Goal: Task Accomplishment & Management: Use online tool/utility

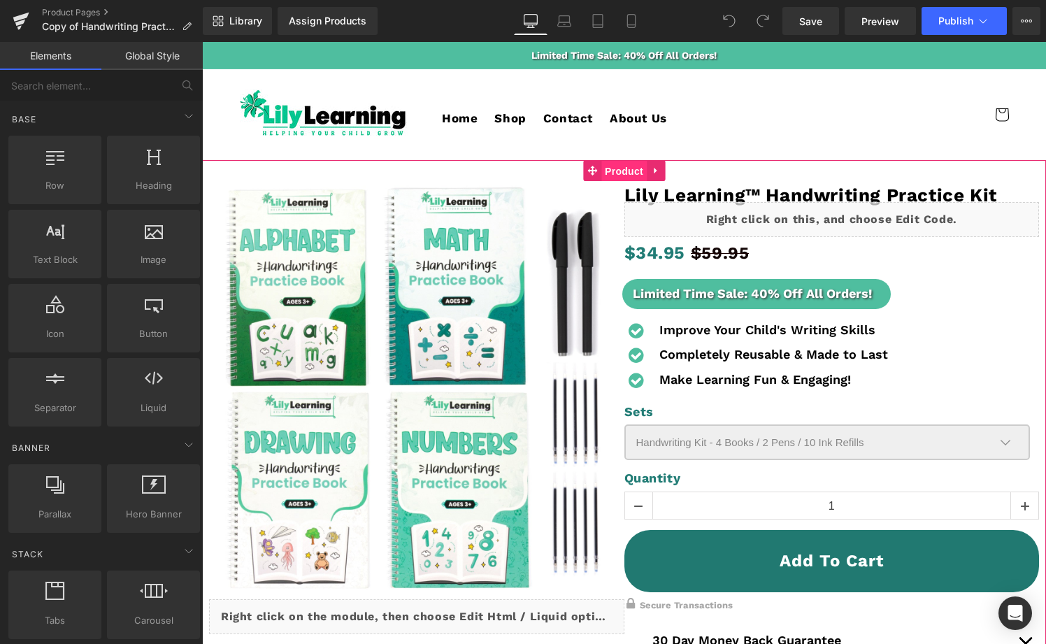
click at [617, 174] on span "Product" at bounding box center [623, 171] width 45 height 21
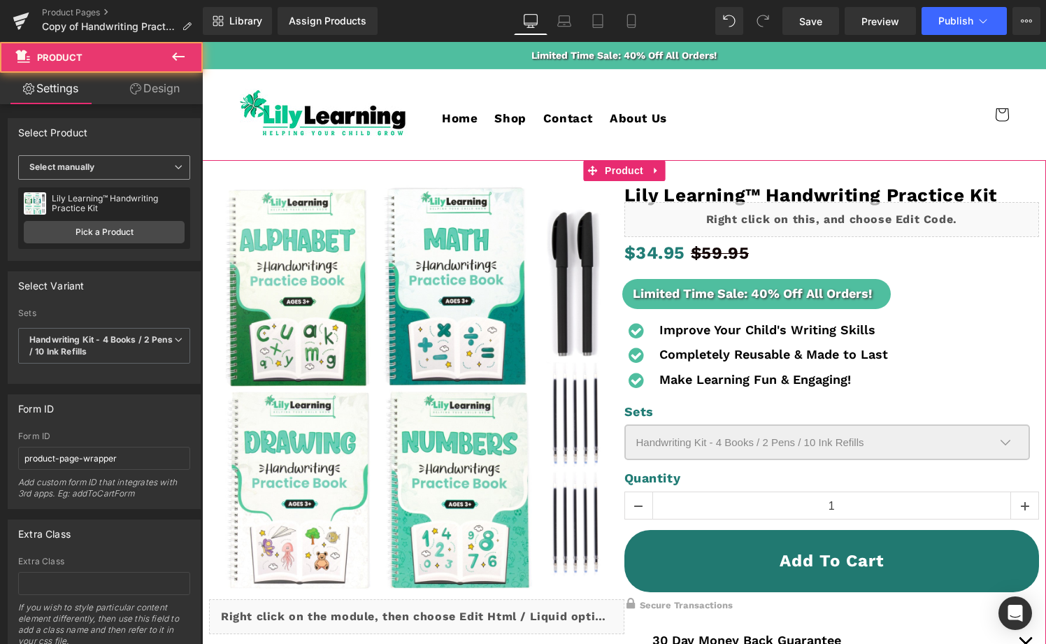
click at [113, 165] on span "Select manually" at bounding box center [104, 167] width 172 height 24
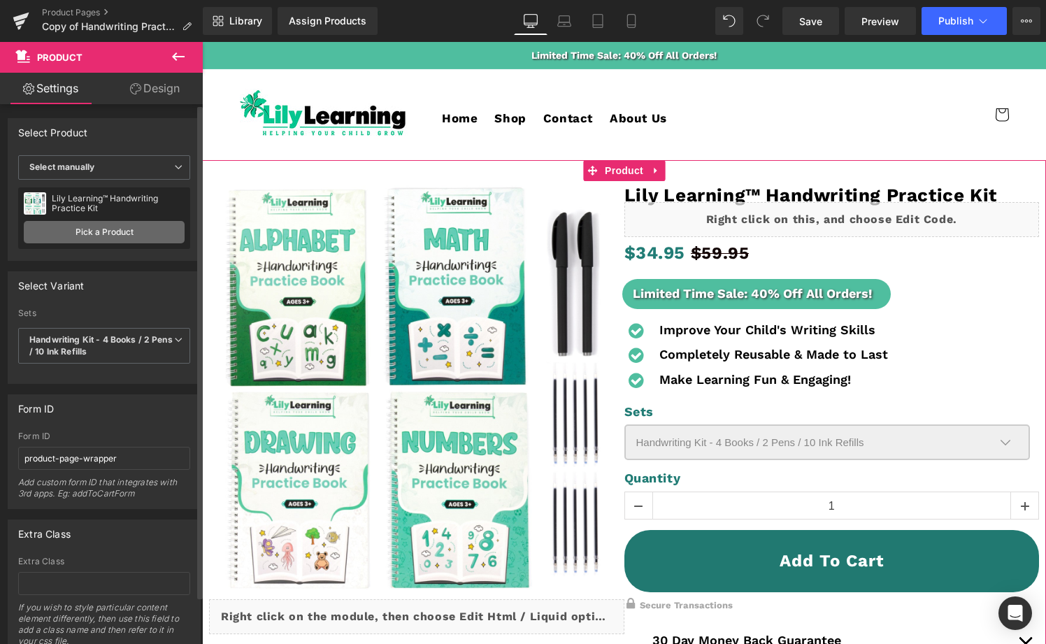
click at [107, 229] on link "Pick a Product" at bounding box center [104, 232] width 161 height 22
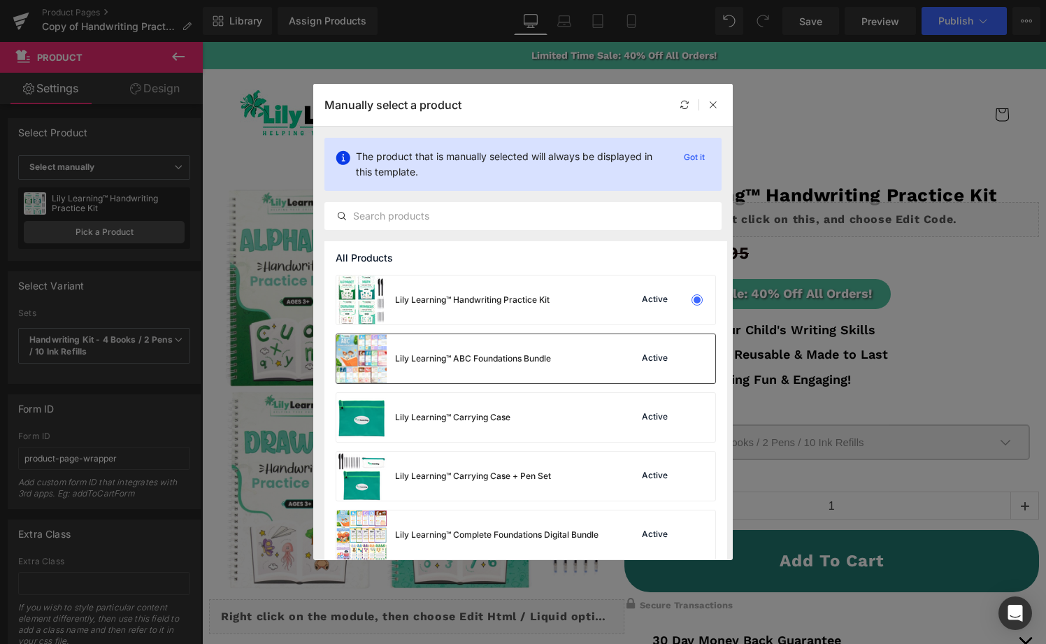
click at [482, 363] on div "Lily Learning™ ABC Foundations Bundle" at bounding box center [473, 358] width 156 height 13
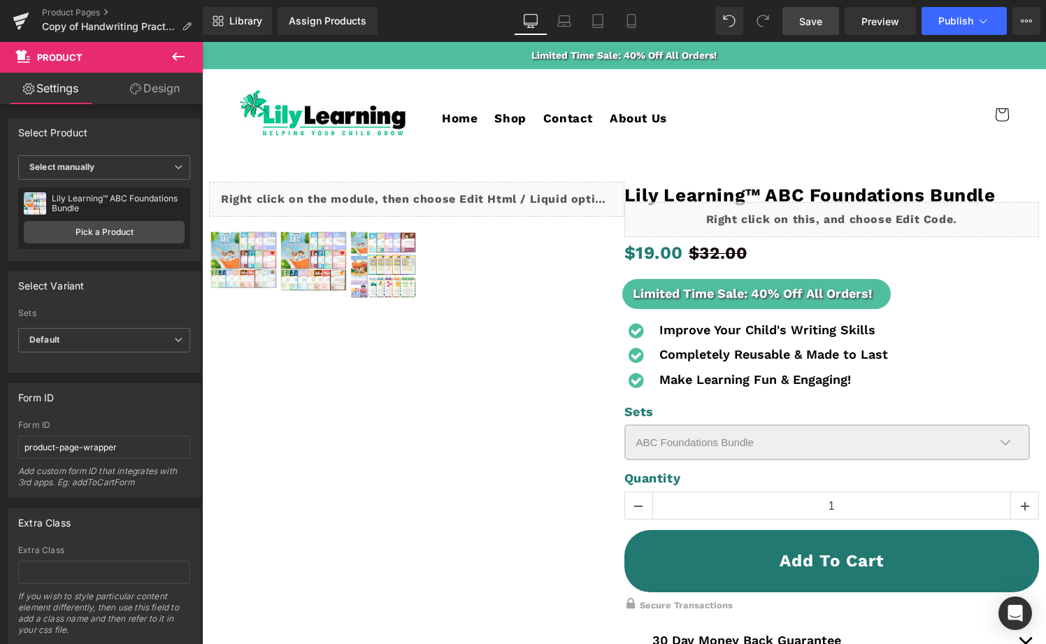
click at [822, 20] on span "Save" at bounding box center [810, 21] width 23 height 15
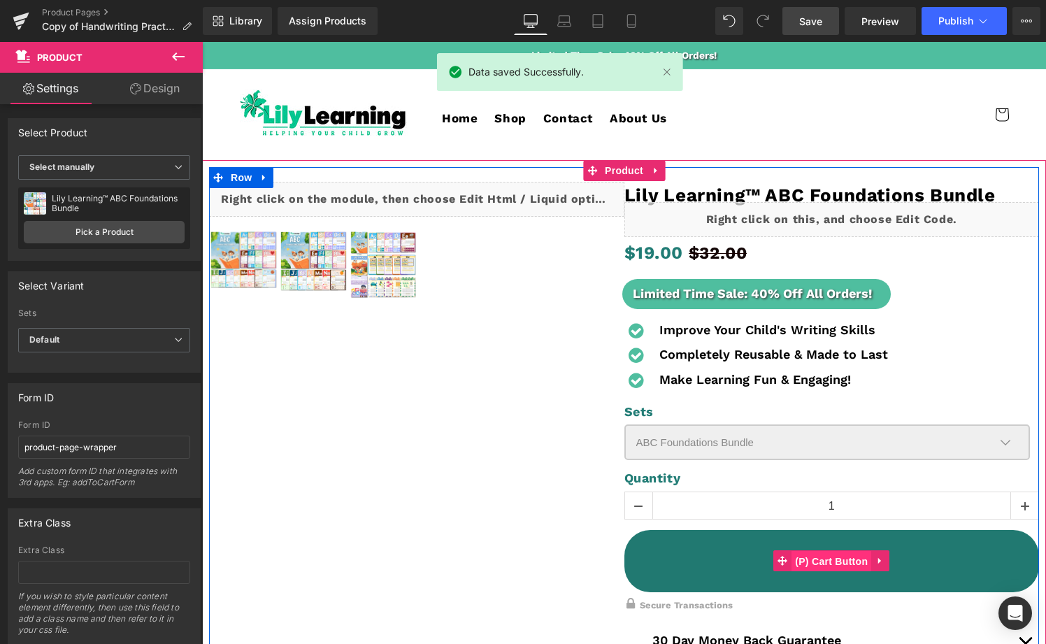
click at [827, 559] on span "(P) Cart Button" at bounding box center [832, 561] width 80 height 21
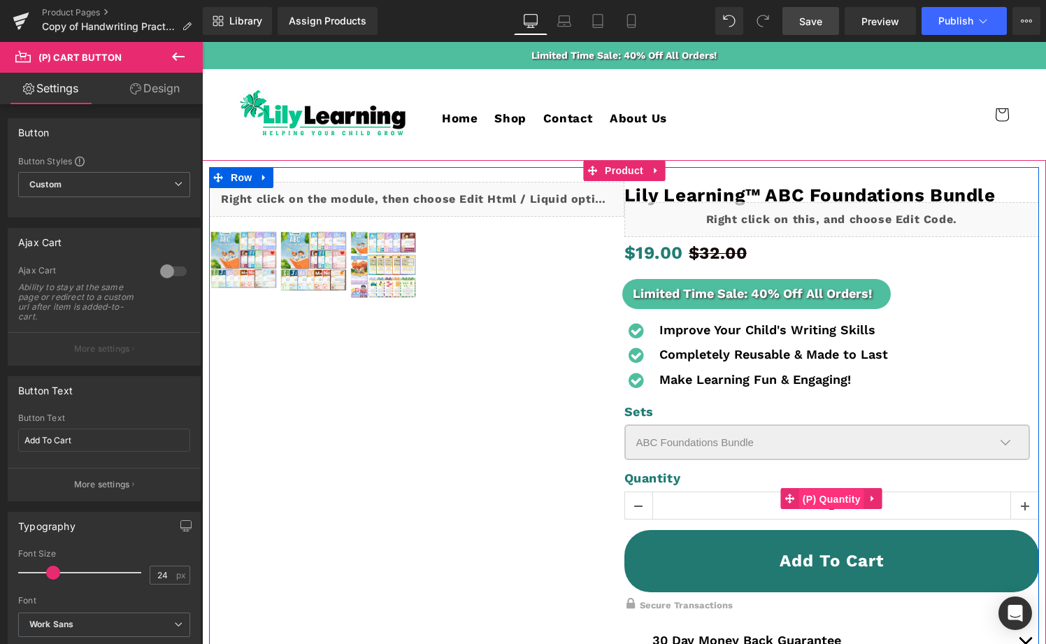
click at [834, 499] on span "(P) Quantity" at bounding box center [831, 499] width 65 height 21
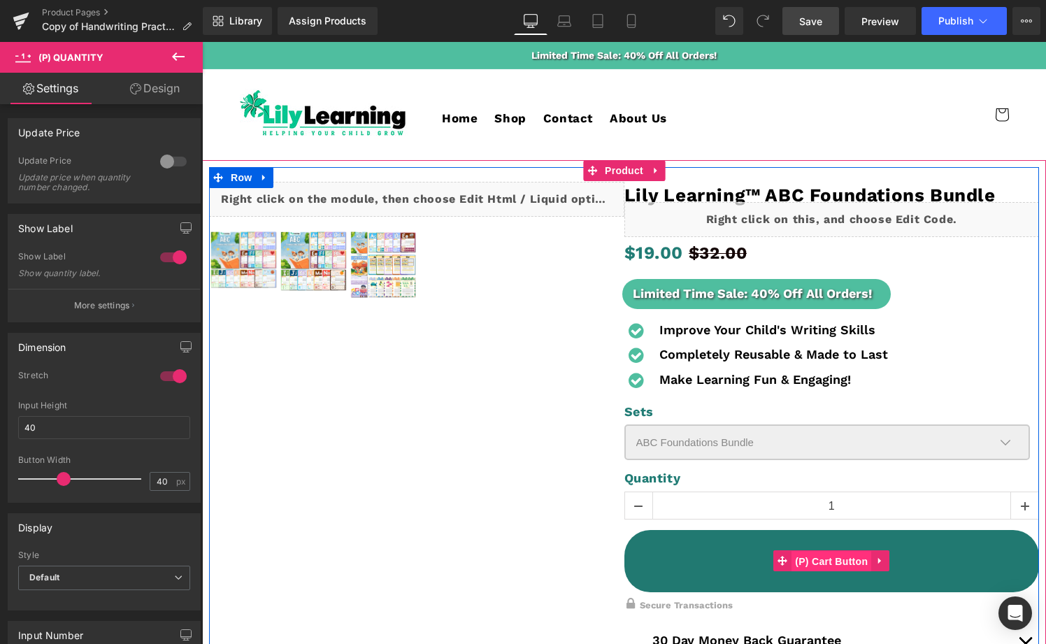
click at [827, 562] on span "(P) Cart Button" at bounding box center [832, 561] width 80 height 21
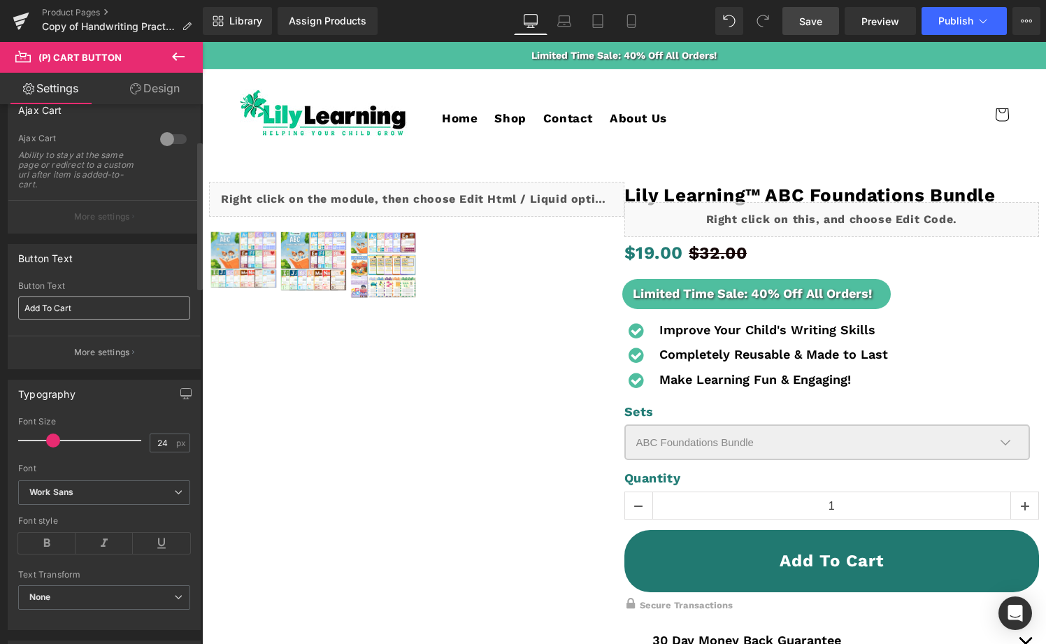
scroll to position [204, 0]
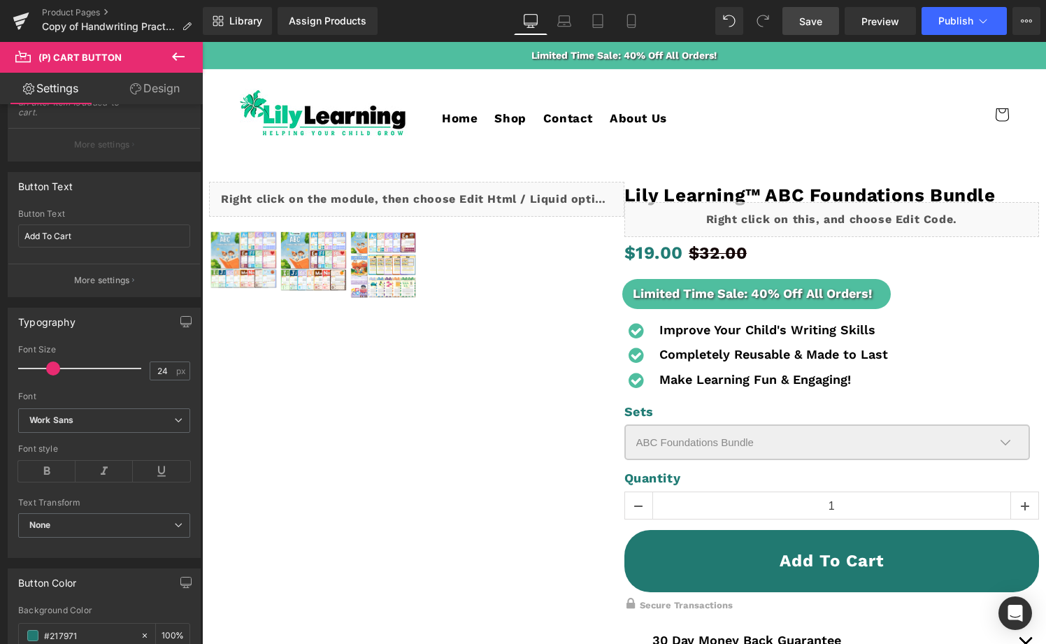
click at [809, 24] on span "Save" at bounding box center [810, 21] width 23 height 15
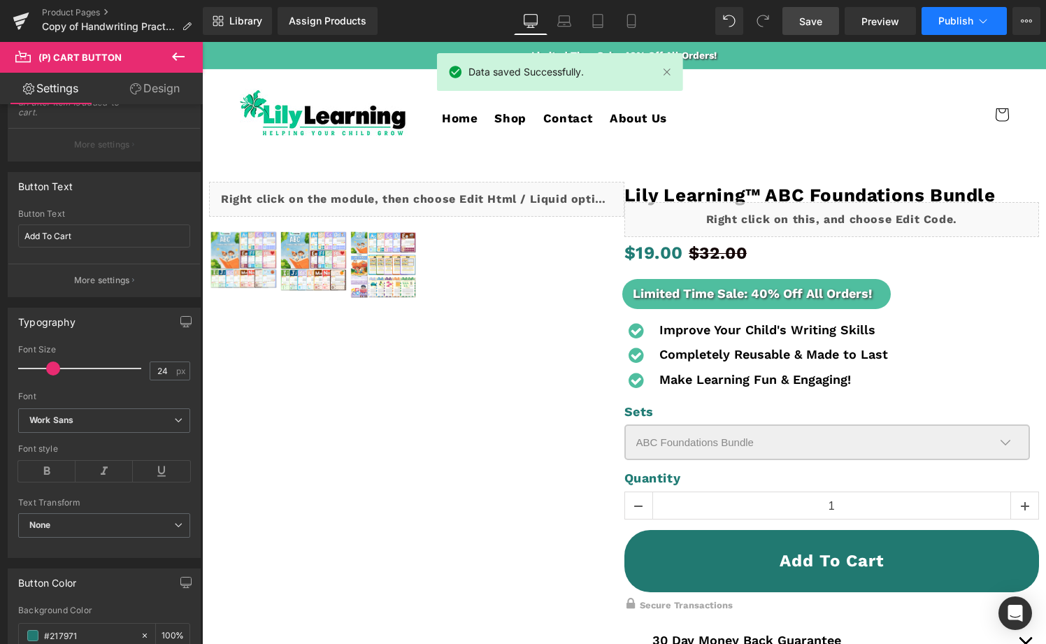
click at [943, 22] on span "Publish" at bounding box center [955, 20] width 35 height 11
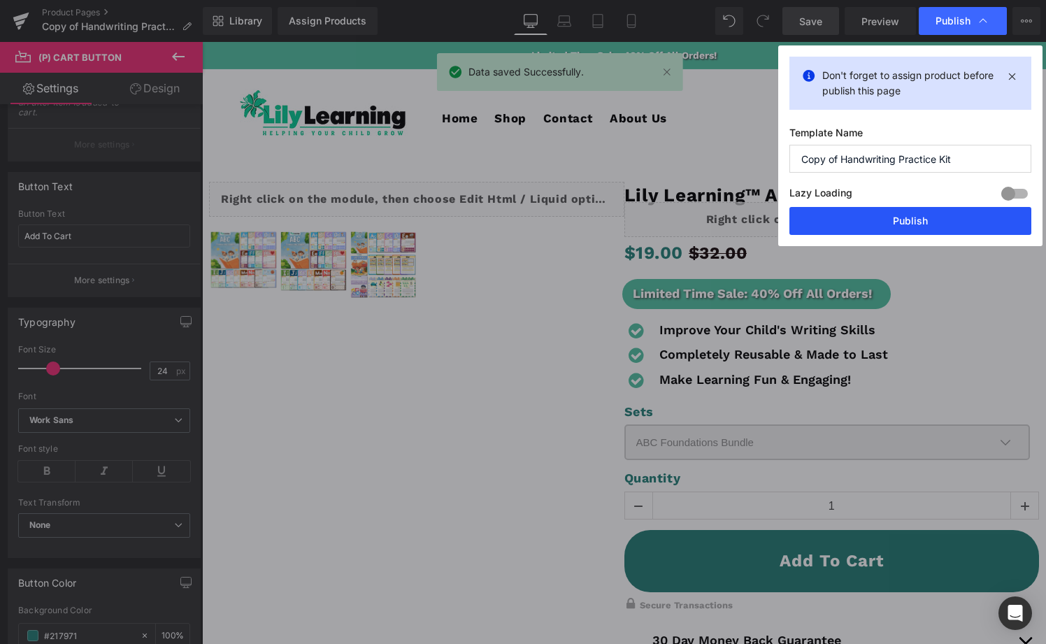
click at [905, 222] on button "Publish" at bounding box center [911, 221] width 242 height 28
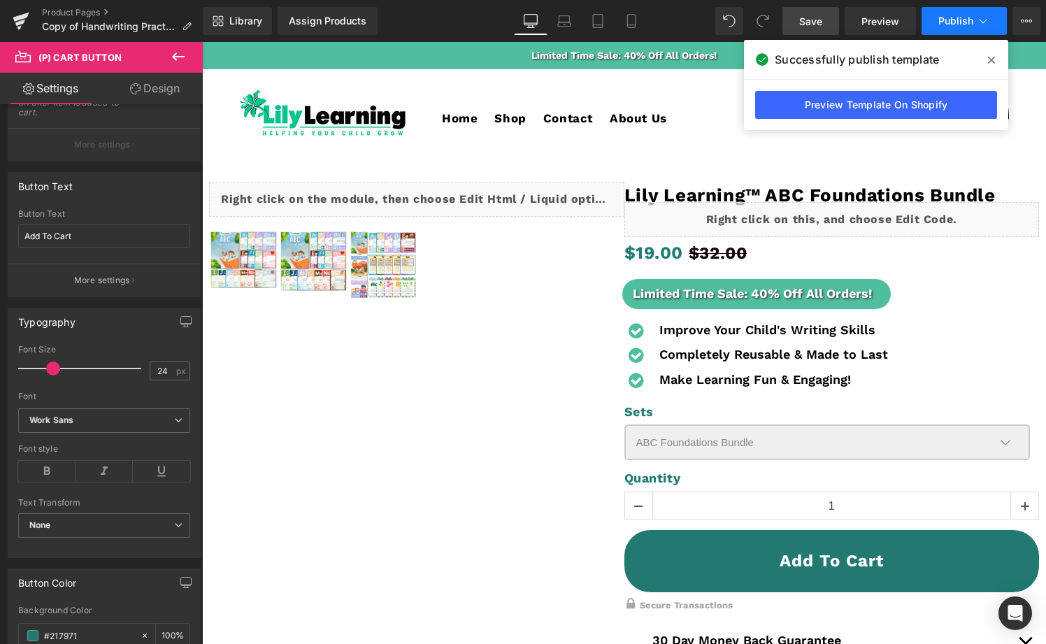
click at [963, 26] on span "Publish" at bounding box center [955, 20] width 35 height 11
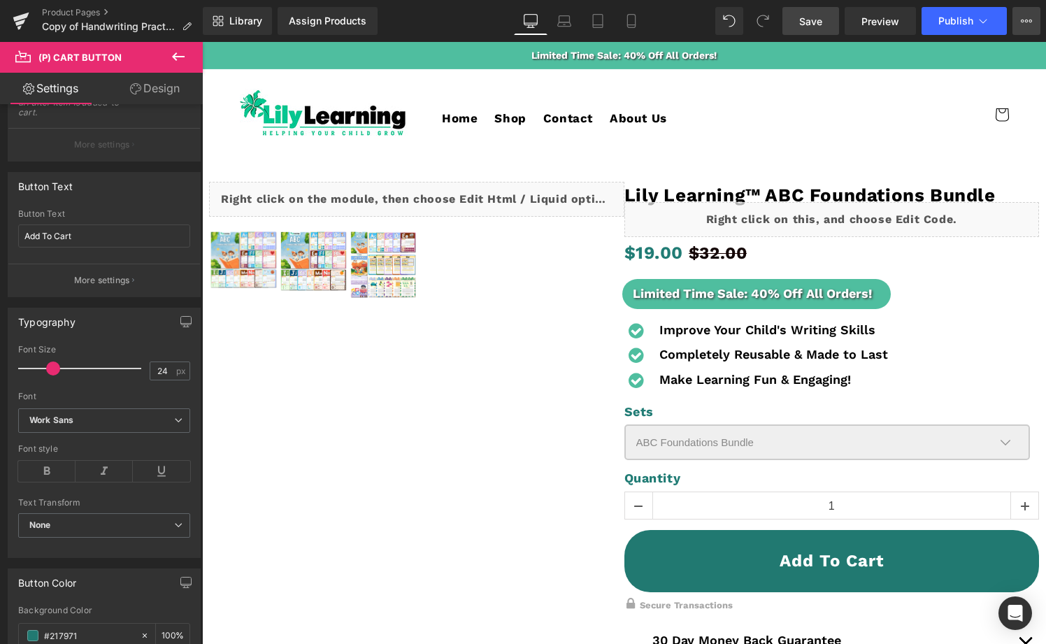
click at [1026, 20] on icon at bounding box center [1026, 20] width 11 height 11
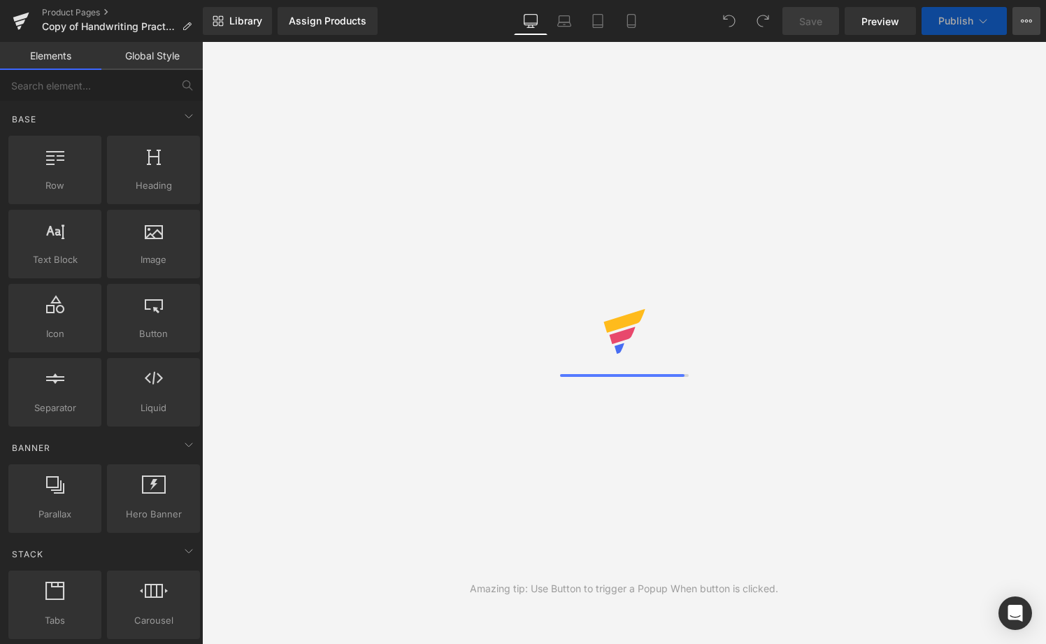
click at [1025, 24] on icon at bounding box center [1026, 20] width 11 height 11
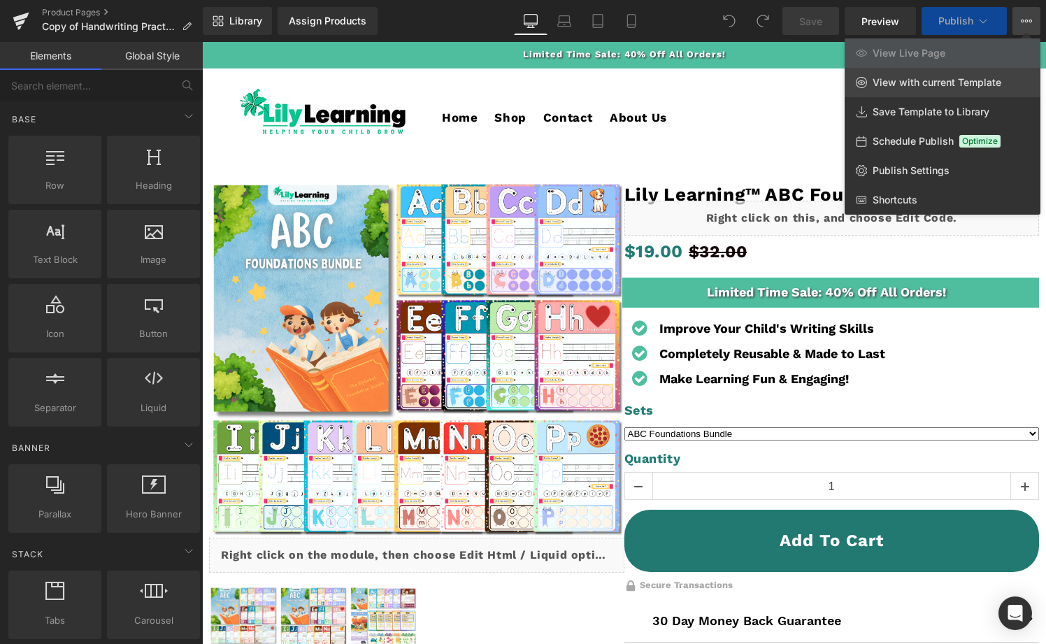
click at [946, 88] on span "View with current Template" at bounding box center [937, 82] width 129 height 13
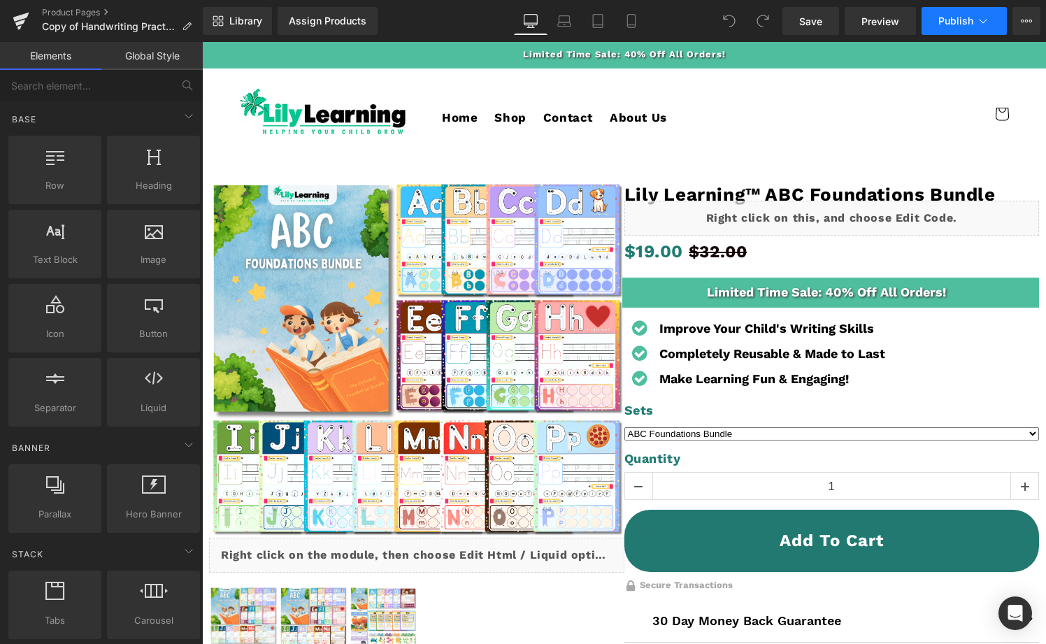
click at [972, 23] on span "Publish" at bounding box center [955, 20] width 35 height 11
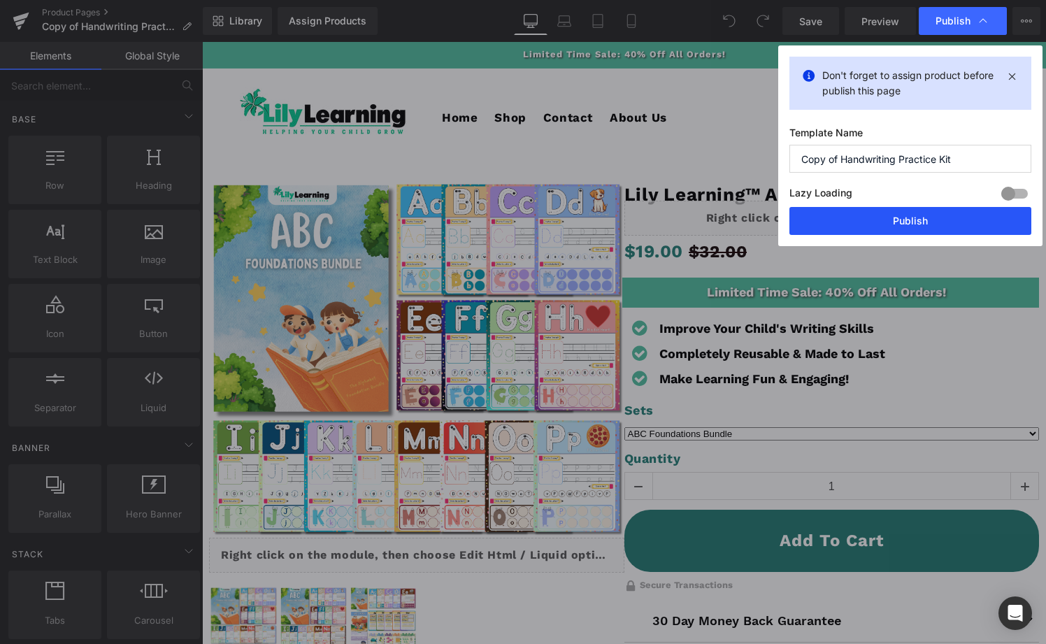
click at [891, 222] on button "Publish" at bounding box center [911, 221] width 242 height 28
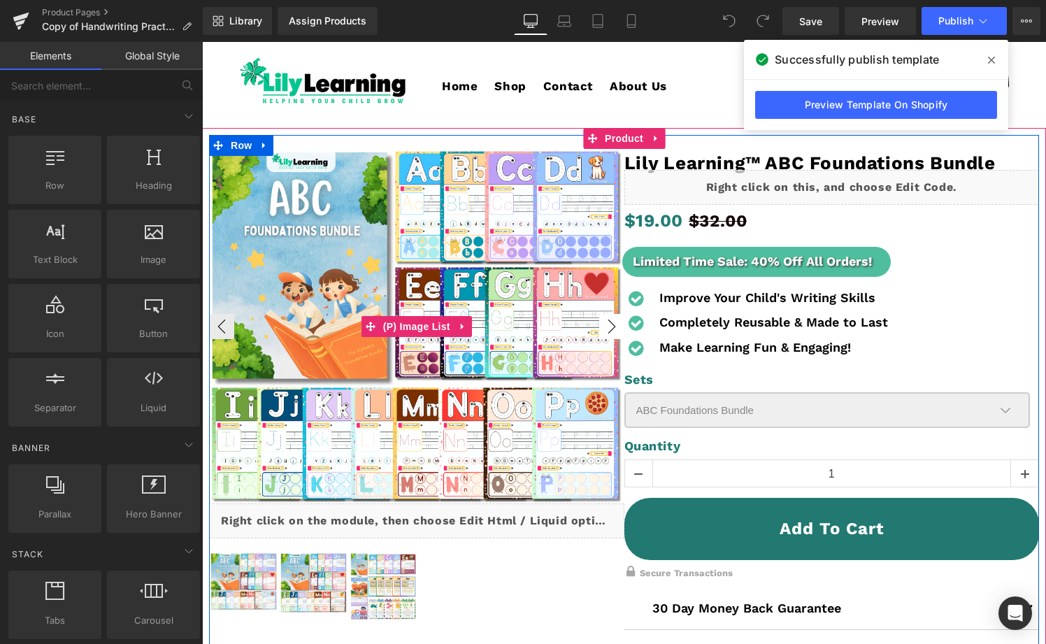
scroll to position [34, 0]
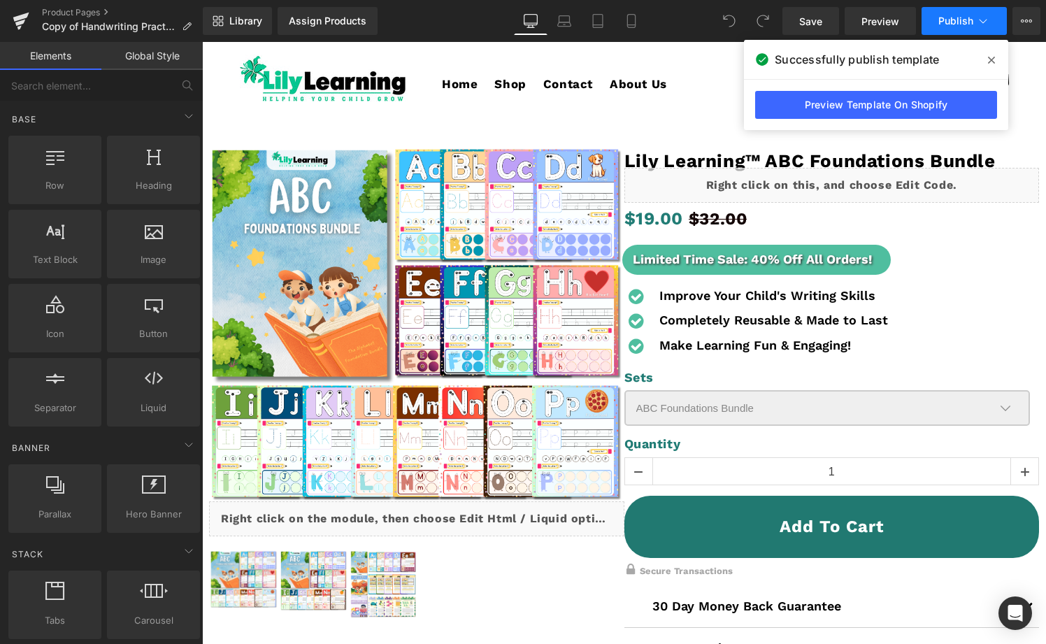
click at [987, 24] on icon at bounding box center [983, 21] width 14 height 14
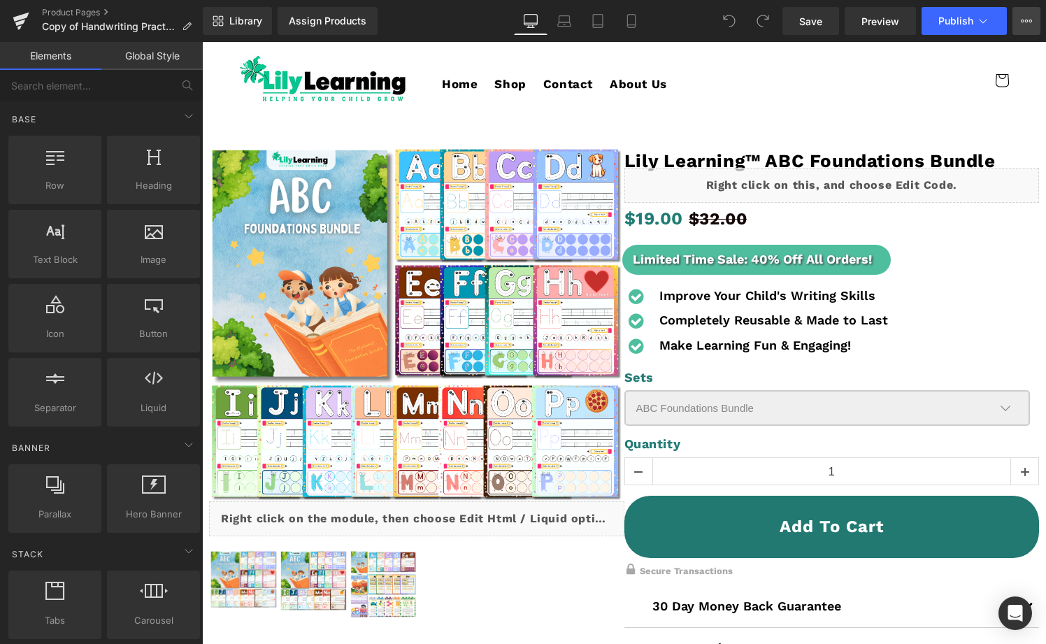
drag, startPoint x: 1027, startPoint y: 20, endPoint x: 1023, endPoint y: 29, distance: 10.0
click at [1027, 20] on icon at bounding box center [1026, 21] width 3 height 3
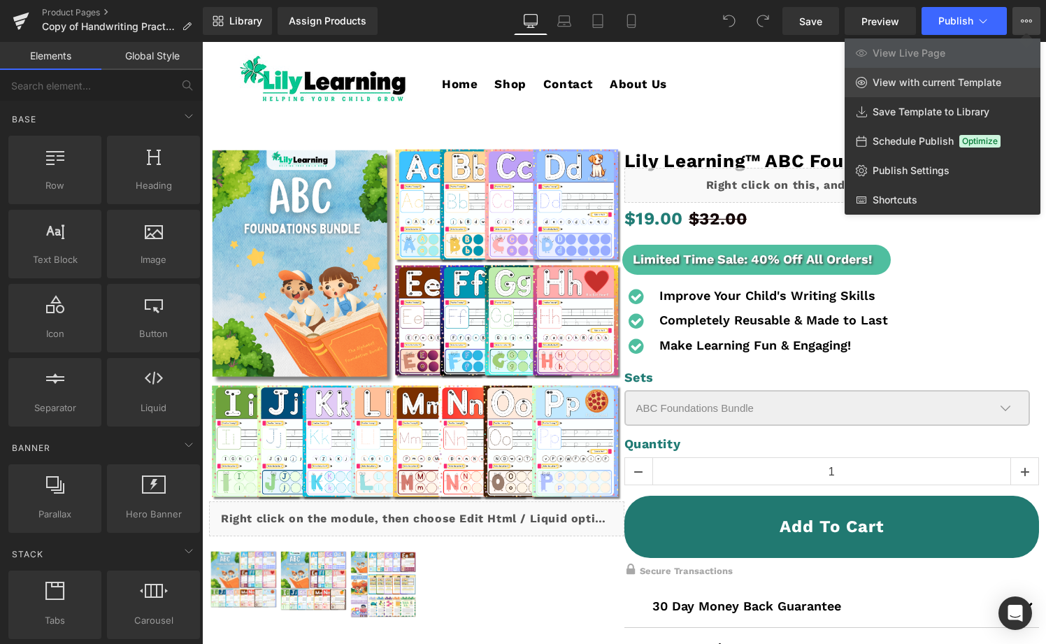
click at [911, 84] on span "View with current Template" at bounding box center [937, 82] width 129 height 13
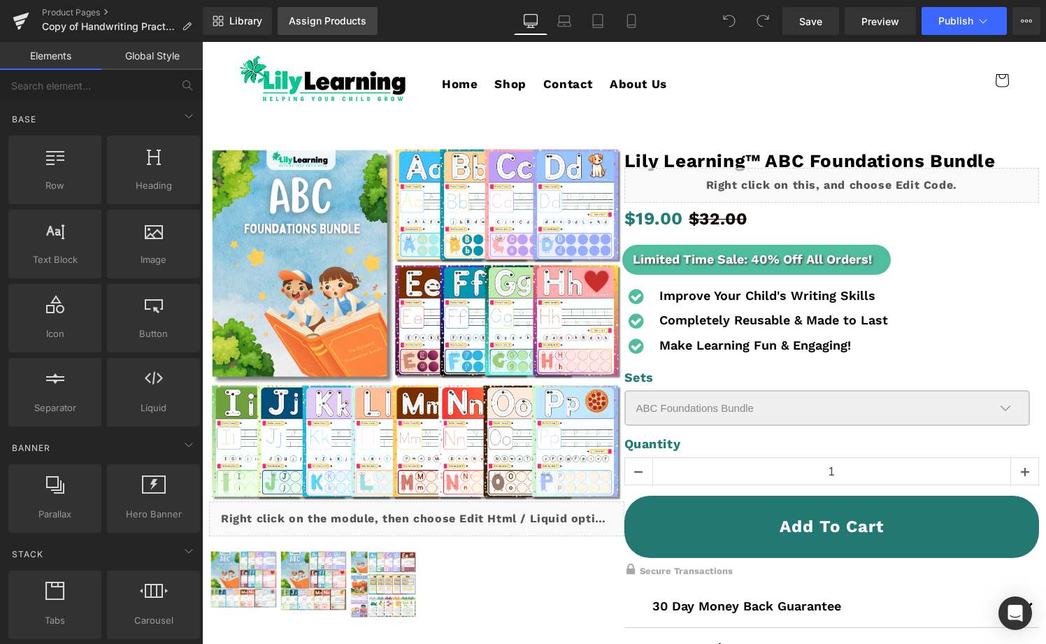
click at [327, 17] on div "Assign Products" at bounding box center [328, 20] width 78 height 11
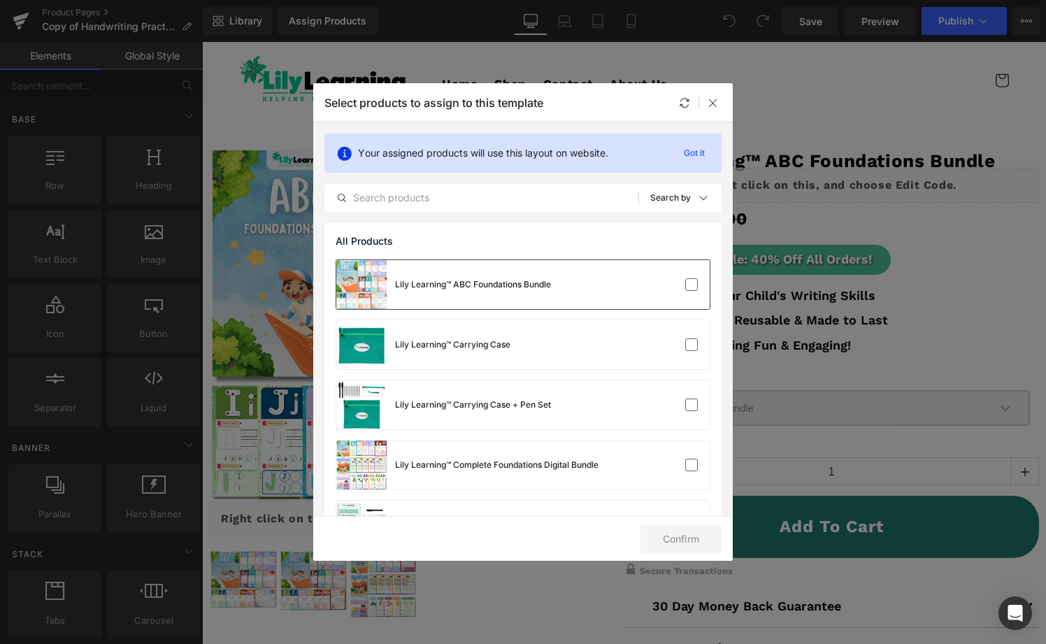
click at [527, 289] on div "Lily Learning™ ABC Foundations Bundle" at bounding box center [473, 284] width 156 height 13
click at [670, 538] on button "Confirm" at bounding box center [681, 539] width 81 height 28
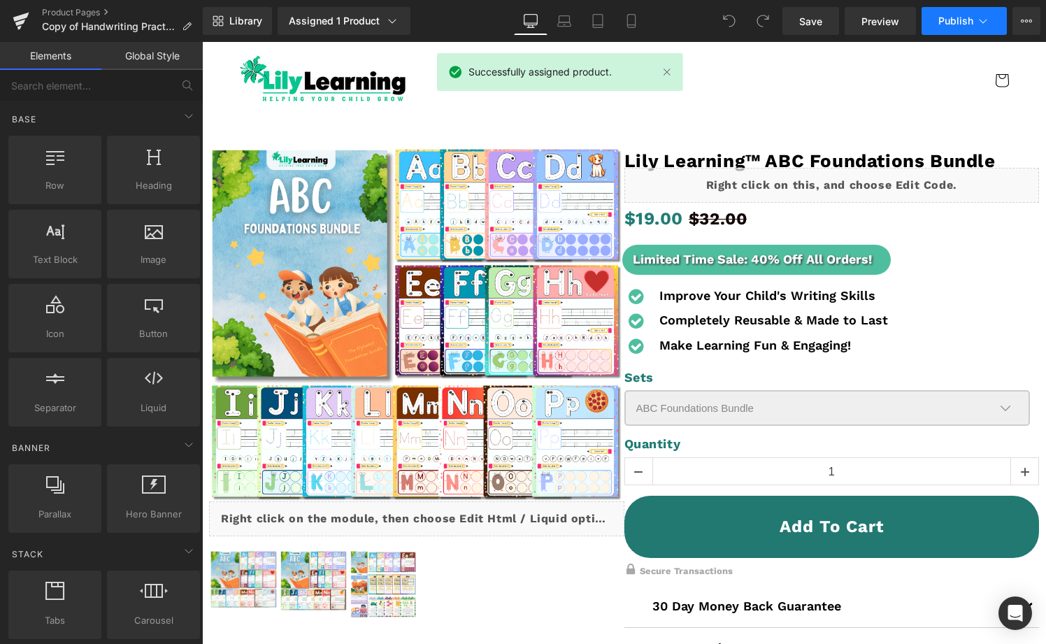
click at [942, 25] on span "Publish" at bounding box center [955, 20] width 35 height 11
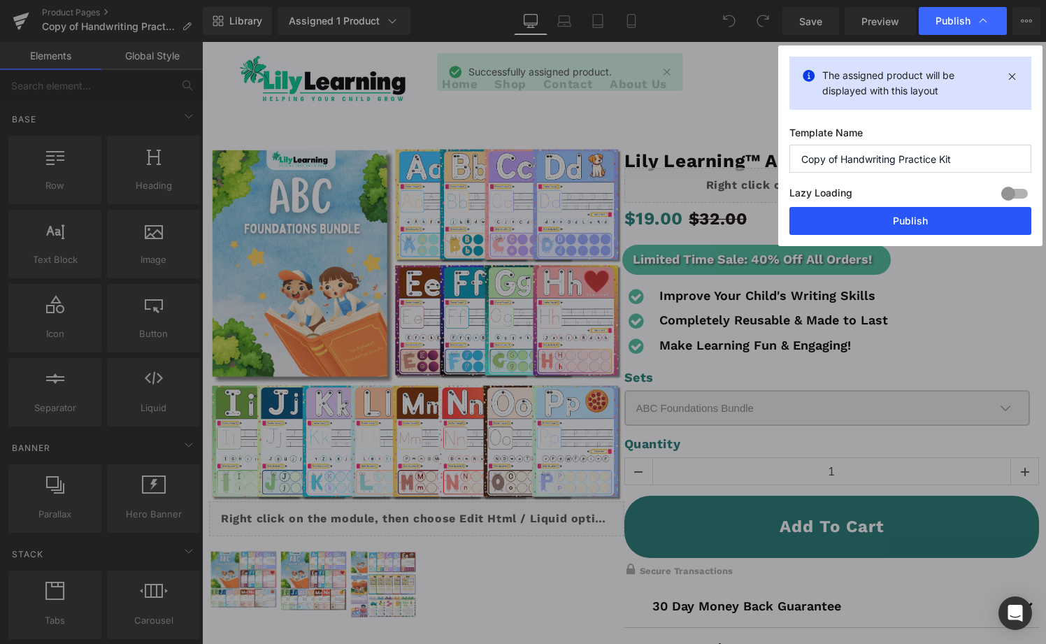
drag, startPoint x: 889, startPoint y: 215, endPoint x: 662, endPoint y: 177, distance: 229.8
click at [889, 215] on button "Publish" at bounding box center [911, 221] width 242 height 28
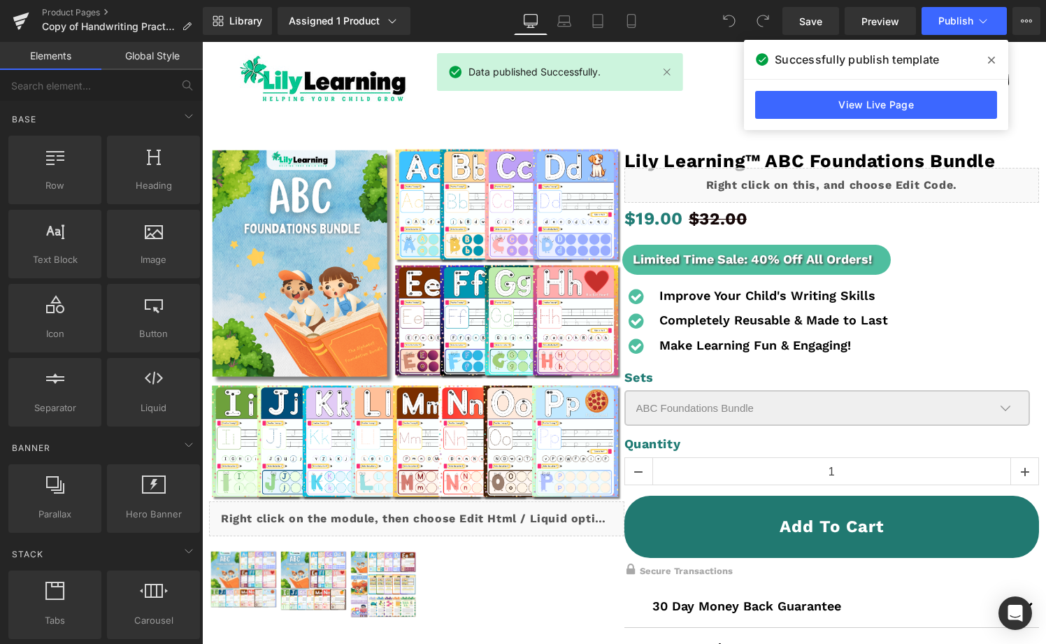
click at [999, 59] on span at bounding box center [991, 60] width 22 height 22
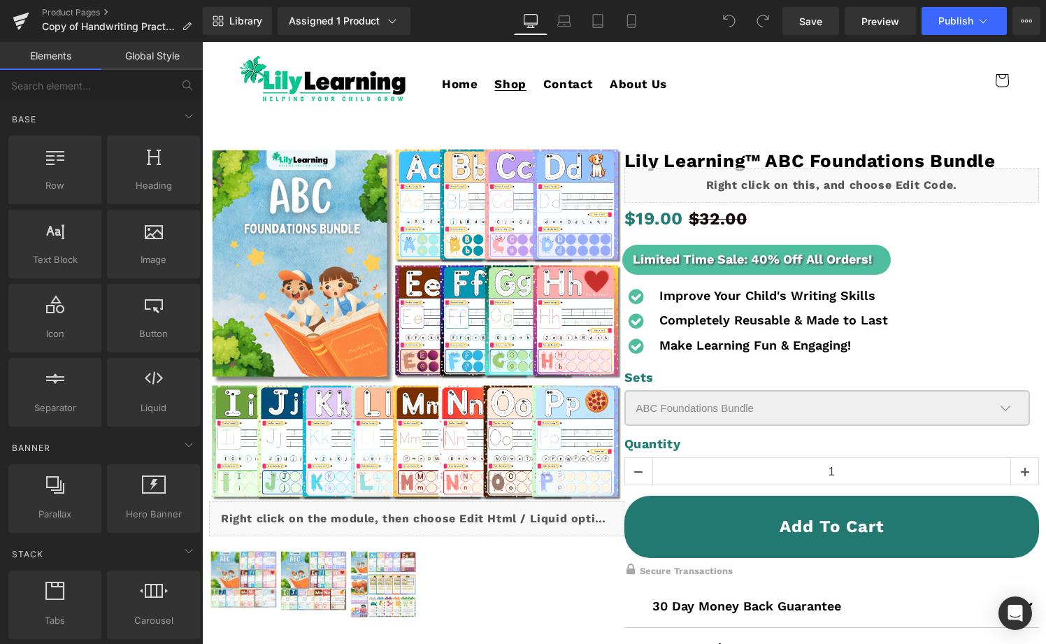
click at [505, 83] on span "Shop" at bounding box center [509, 83] width 31 height 15
